Goal: Information Seeking & Learning: Understand process/instructions

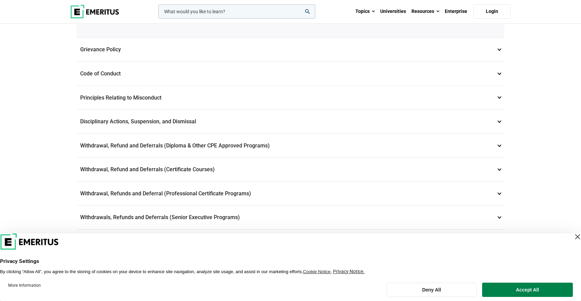
scroll to position [175, 0]
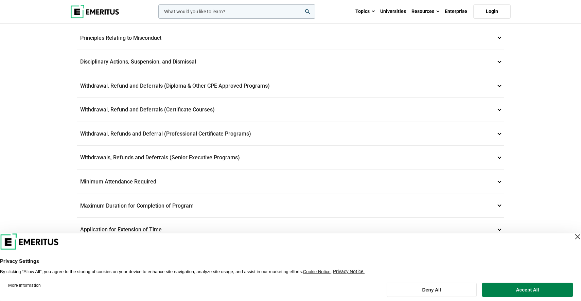
click at [205, 165] on p "Withdrawals, Refunds and Deferrals (Senior Executive Programs) 9" at bounding box center [291, 158] width 428 height 24
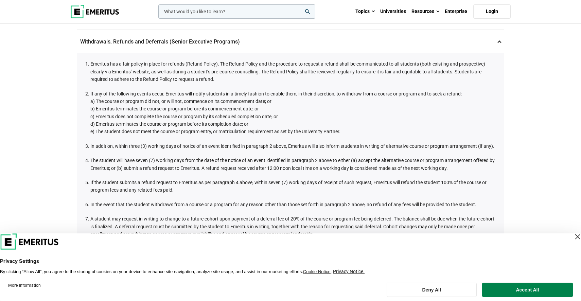
scroll to position [262, 0]
click at [516, 289] on button "Accept All" at bounding box center [527, 290] width 91 height 14
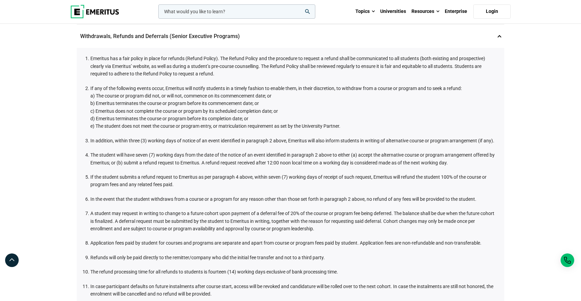
scroll to position [274, 0]
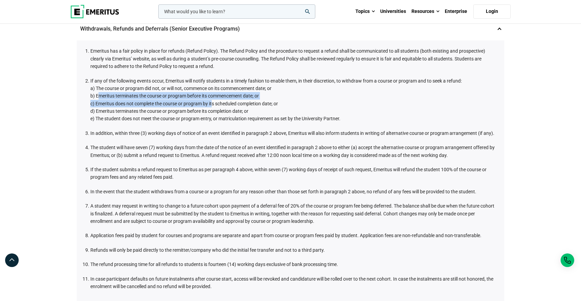
drag, startPoint x: 97, startPoint y: 95, endPoint x: 213, endPoint y: 107, distance: 116.4
click at [213, 107] on li "If any of the following events occur, Emeritus will notify students in a timely…" at bounding box center [293, 100] width 407 height 46
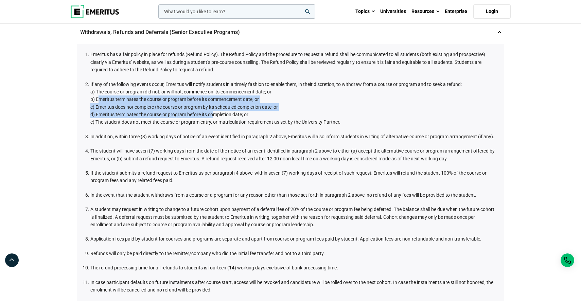
scroll to position [269, 0]
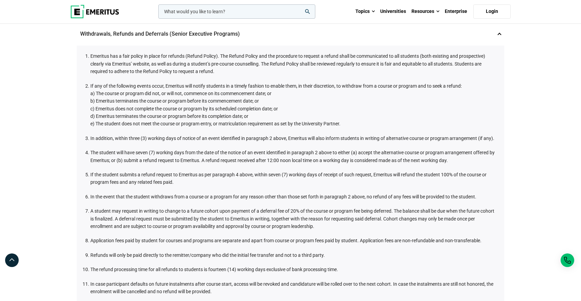
click at [183, 93] on span "a) The course or program did not, or will not, commence on its commencement dat…" at bounding box center [180, 93] width 181 height 5
drag, startPoint x: 165, startPoint y: 93, endPoint x: 265, endPoint y: 97, distance: 100.3
click at [265, 97] on li "If any of the following events occur, Emeritus will notify students in a timely…" at bounding box center [293, 105] width 407 height 46
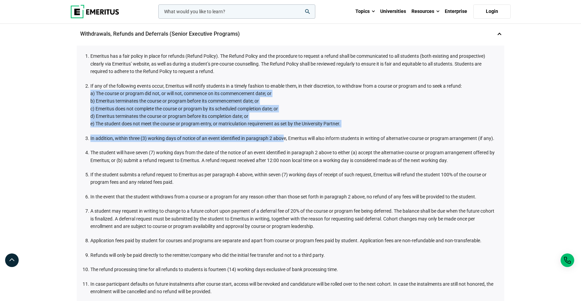
drag, startPoint x: 274, startPoint y: 94, endPoint x: 283, endPoint y: 135, distance: 42.1
click at [283, 135] on ol "Emeritus has a fair policy in place for refunds (Refund Policy). The Refund Pol…" at bounding box center [292, 173] width 411 height 243
click at [314, 124] on span "e) The student does not meet the course or program entry, or matriculation requ…" at bounding box center [215, 123] width 250 height 5
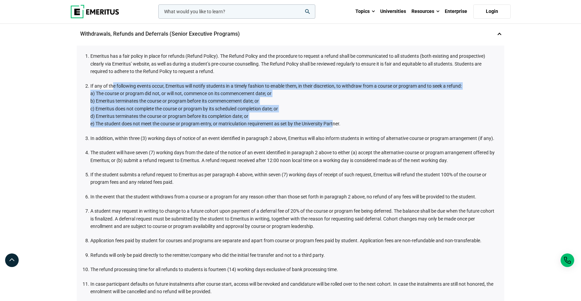
drag, startPoint x: 333, startPoint y: 125, endPoint x: 112, endPoint y: 83, distance: 225.1
click at [112, 83] on li "If any of the following events occur, Emeritus will notify students in a timely…" at bounding box center [293, 105] width 407 height 46
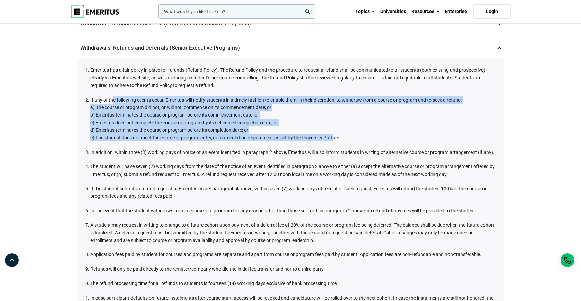
scroll to position [253, 0]
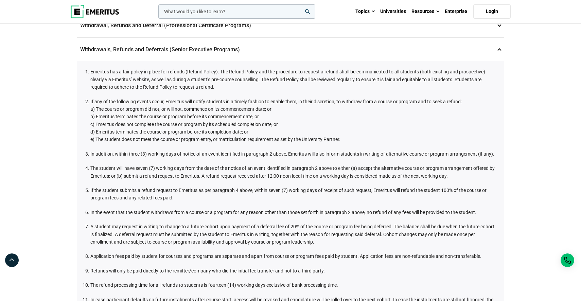
drag, startPoint x: 75, startPoint y: 87, endPoint x: 65, endPoint y: 87, distance: 9.9
click at [75, 87] on div "Data Privacy 1 Emeritus is committed to maintaining the confidentiality of our …" at bounding box center [291, 188] width 436 height 726
click at [65, 87] on div "Student and Academic Policies Data Privacy 1 Emeritus is committed to maintaini…" at bounding box center [290, 161] width 581 height 780
